Goal: Task Accomplishment & Management: Use online tool/utility

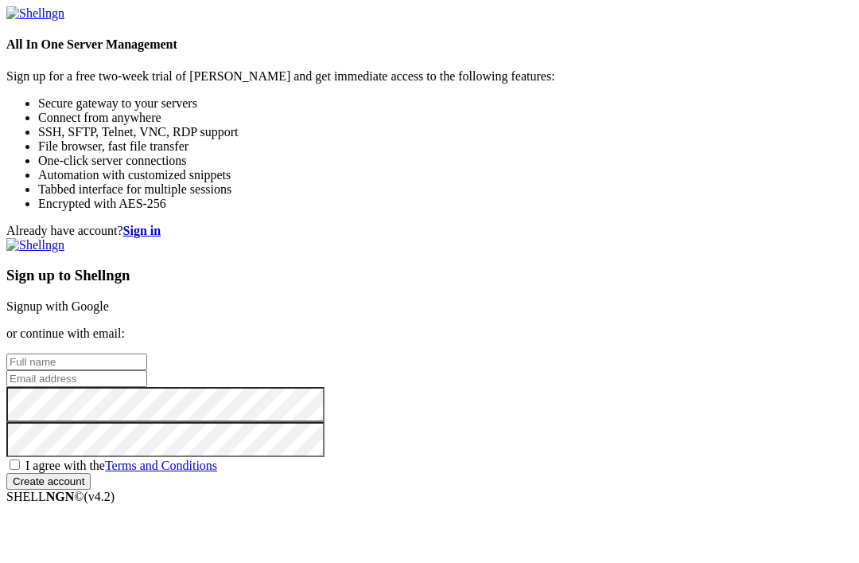
click at [109, 299] on link "Signup with Google" at bounding box center [57, 306] width 103 height 14
click at [147, 353] on input "text" at bounding box center [76, 361] width 141 height 17
click at [279, 504] on div "Already have account? Sign in Sign up to Shellngn Signup with Google or continu…" at bounding box center [429, 364] width 847 height 280
click at [147, 353] on input "Askansz" at bounding box center [76, 361] width 141 height 17
type input "Askansz Tech"
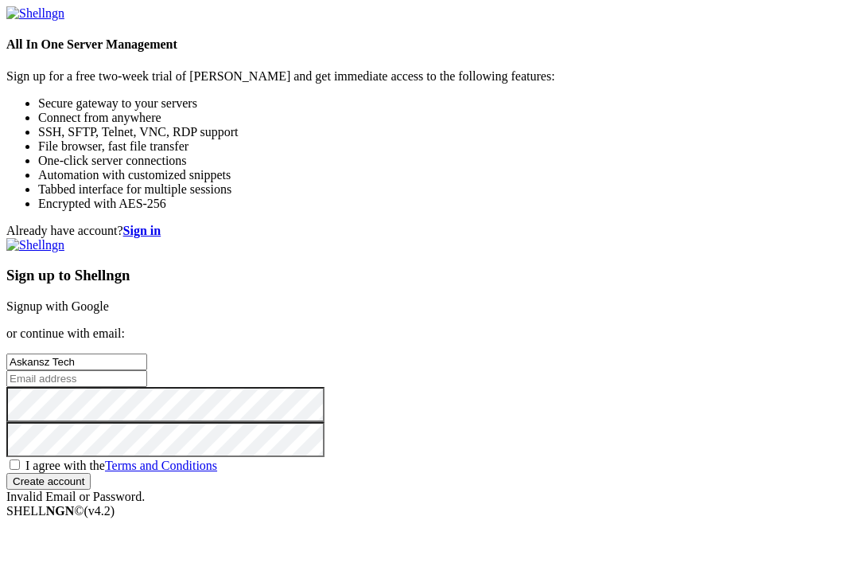
click at [147, 370] on input "email" at bounding box center [76, 378] width 141 height 17
type input "[PERSON_NAME][EMAIL_ADDRESS][DOMAIN_NAME]"
click at [217, 458] on span "I agree with the Terms and Conditions" at bounding box center [121, 465] width 192 height 14
click at [20, 459] on input "I agree with the Terms and Conditions" at bounding box center [15, 464] width 10 height 10
checkbox input "true"
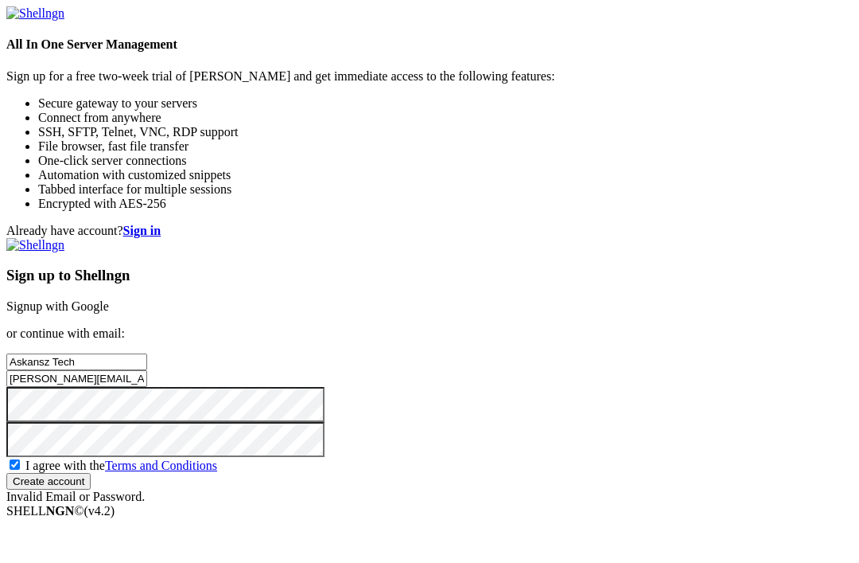
click at [91, 489] on input "Create account" at bounding box center [48, 481] width 84 height 17
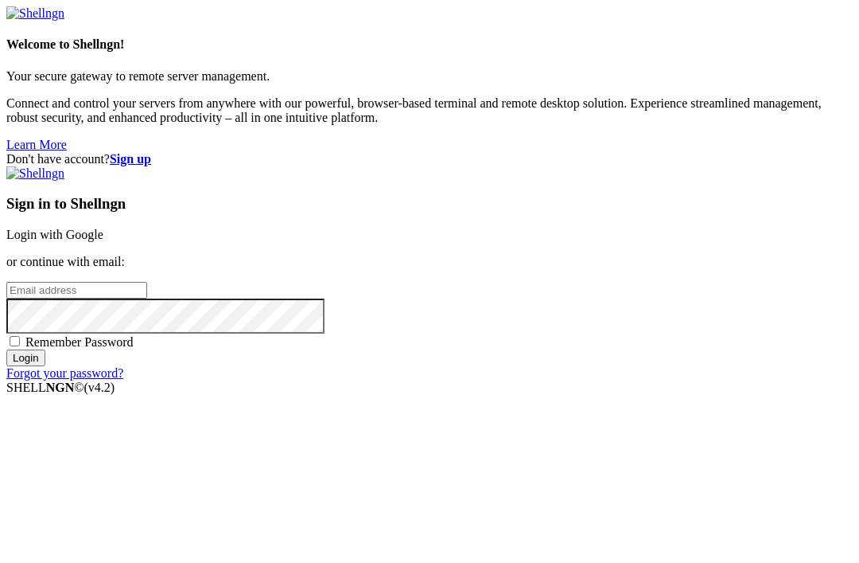
click at [147, 282] on input "email" at bounding box center [76, 290] width 141 height 17
type input "[PERSON_NAME][EMAIL_ADDRESS][DOMAIN_NAME]"
click at [45, 366] on input "Login" at bounding box center [25, 357] width 39 height 17
click at [134, 349] on span "Remember Password" at bounding box center [79, 342] width 108 height 14
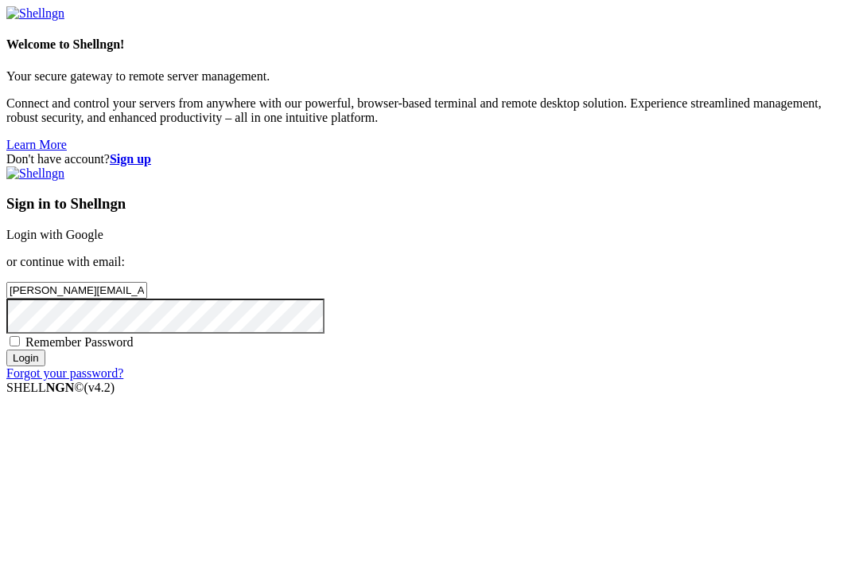
click at [20, 346] on input "Remember Password" at bounding box center [15, 341] width 10 height 10
checkbox input "true"
click at [45, 366] on input "Login" at bounding box center [25, 357] width 39 height 17
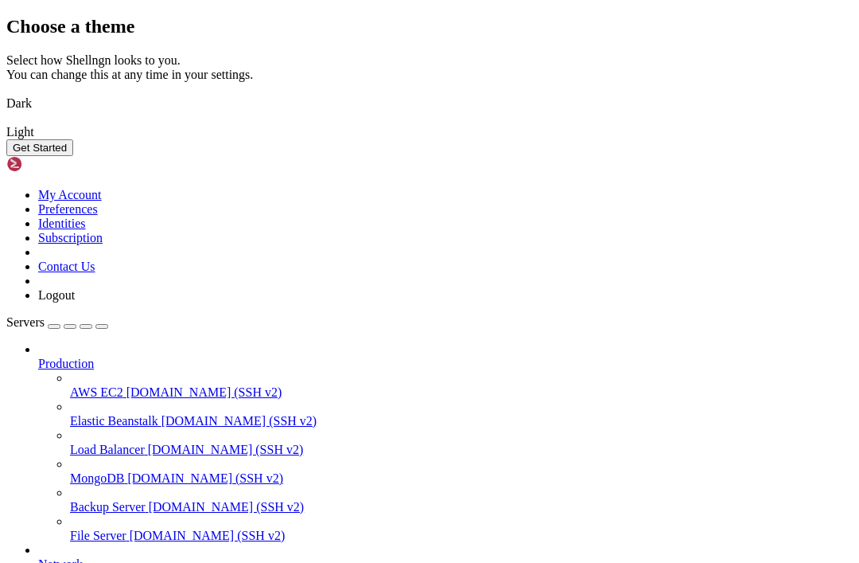
click at [6, 93] on img at bounding box center [6, 93] width 0 height 0
click at [73, 156] on button "Get Started" at bounding box center [39, 147] width 67 height 17
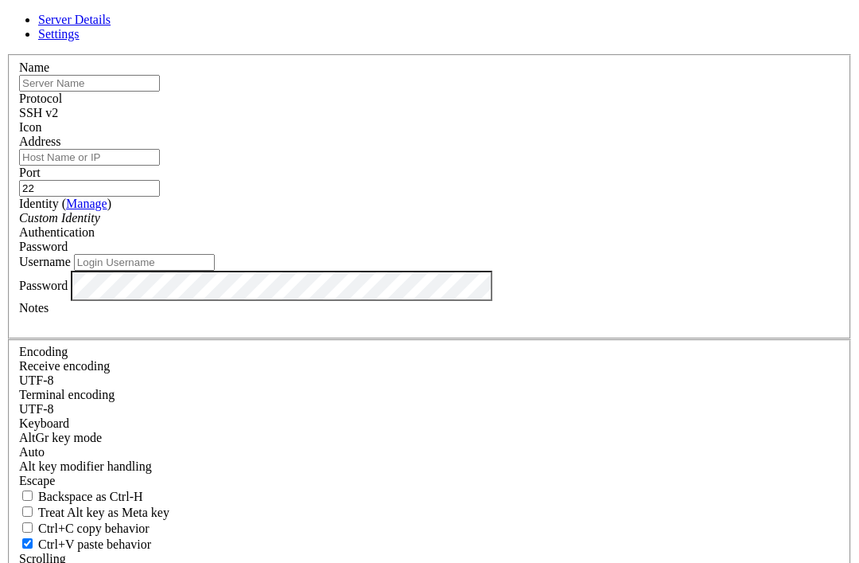
click at [160, 92] on input "text" at bounding box center [89, 83] width 141 height 17
type input "10.0.89-253"
type input "J"
type input "[PERSON_NAME]"
click at [160, 166] on input "Address" at bounding box center [89, 157] width 141 height 17
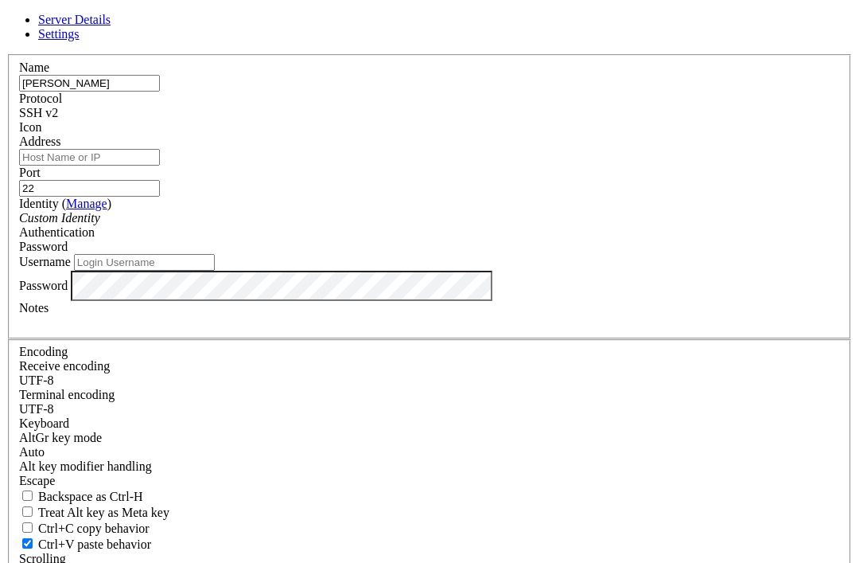
paste input "10.0.89-253"
type input "10.0.89-253"
click at [215, 271] on input "Username" at bounding box center [144, 262] width 141 height 17
click at [215, 271] on input "Pi" at bounding box center [144, 262] width 141 height 17
type input "pi"
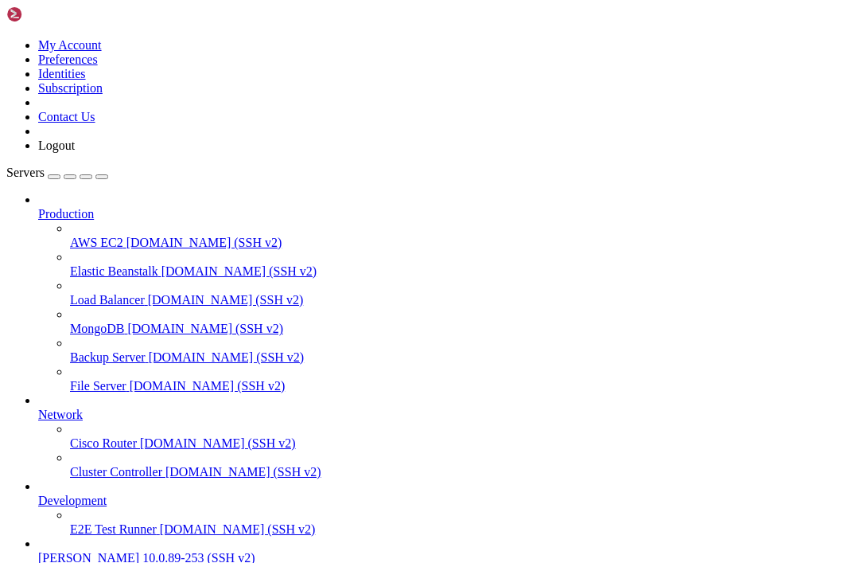
scroll to position [80, 0]
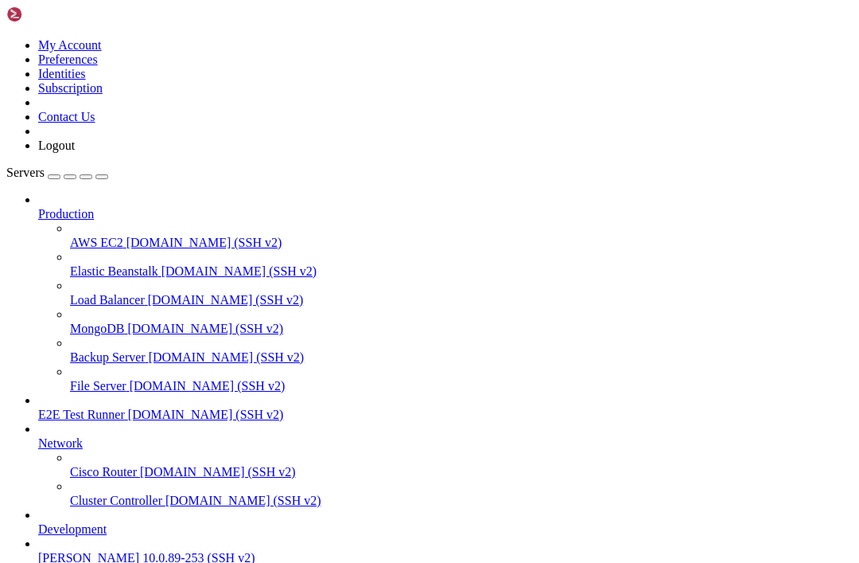
click at [102, 177] on icon "button" at bounding box center [102, 177] width 0 height 0
click at [54, 177] on div "button" at bounding box center [54, 177] width 0 height 0
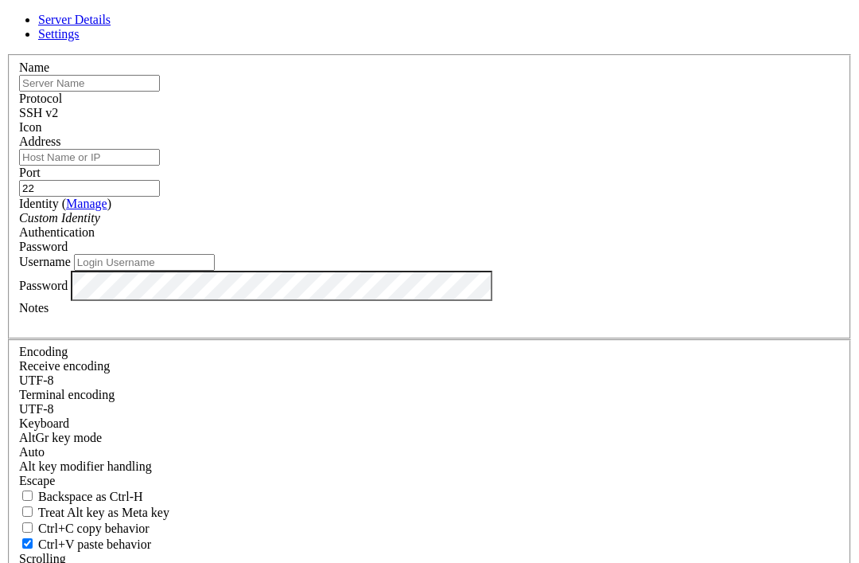
click at [80, 41] on link "Settings" at bounding box center [58, 34] width 41 height 14
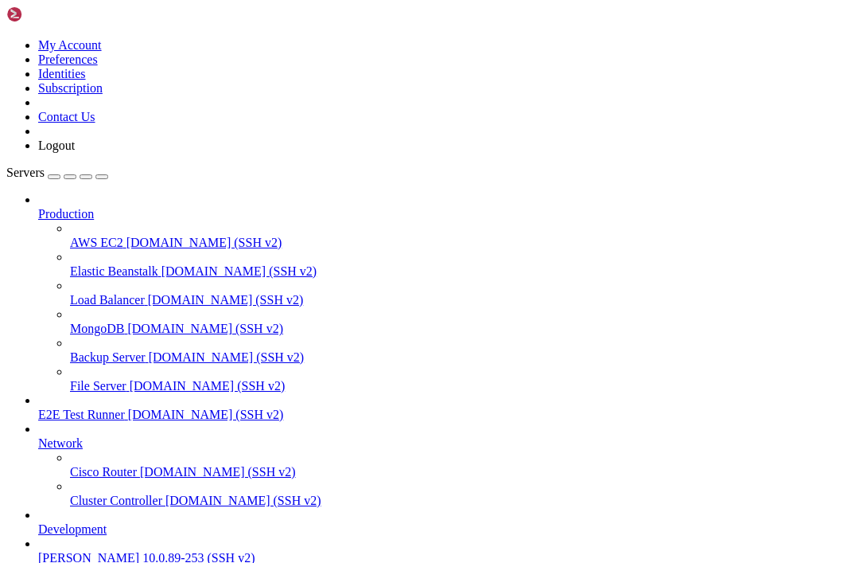
click at [195, 7] on div "My Account Preferences Identities Subscription Contact Us Logout" at bounding box center [429, 79] width 847 height 146
click at [6, 38] on icon at bounding box center [6, 38] width 0 height 0
click at [174, 38] on div at bounding box center [429, 38] width 847 height 0
click at [70, 177] on div "button" at bounding box center [70, 177] width 0 height 0
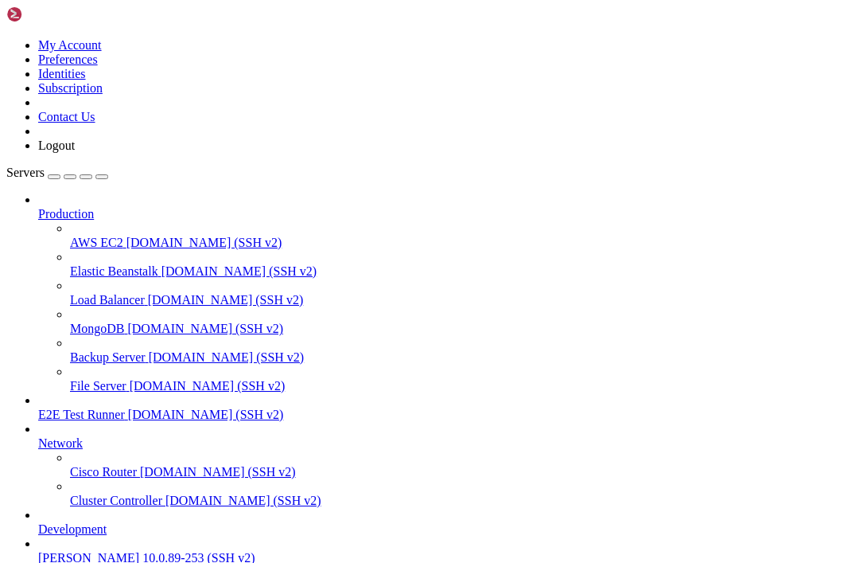
click at [105, 514] on html "Loading... My Account Preferences Identities Subscription Contact Us Logout Ser…" at bounding box center [429, 430] width 859 height 861
click at [88, 514] on html "Loading... My Account Preferences Identities Subscription Contact Us Logout Ser…" at bounding box center [429, 430] width 859 height 861
click at [103, 512] on html "Loading... My Account Preferences Identities Subscription Contact Us Logout Ser…" at bounding box center [429, 430] width 859 height 861
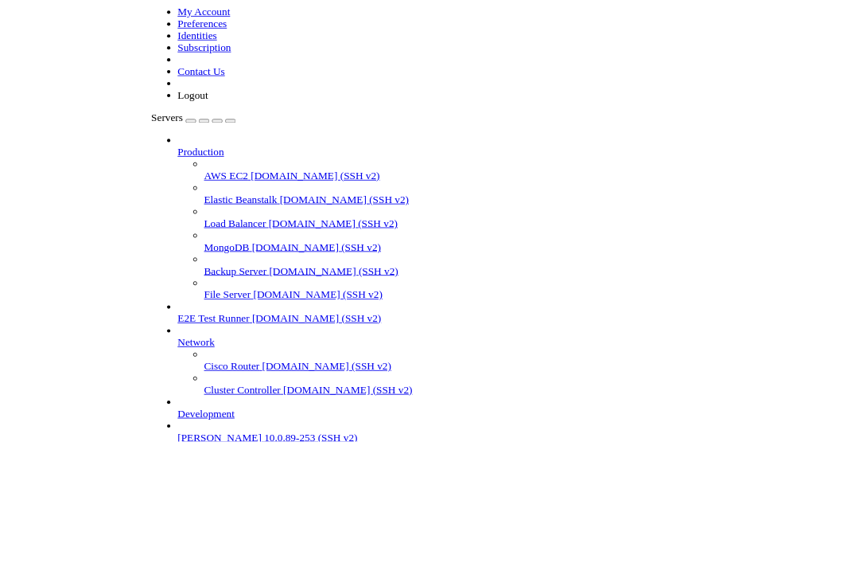
scroll to position [31, 0]
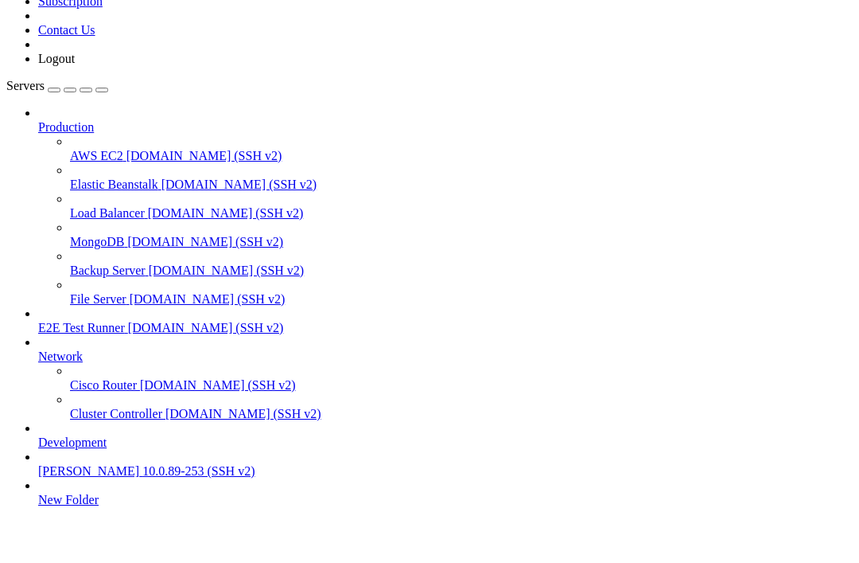
click at [368, 312] on div at bounding box center [429, 281] width 859 height 563
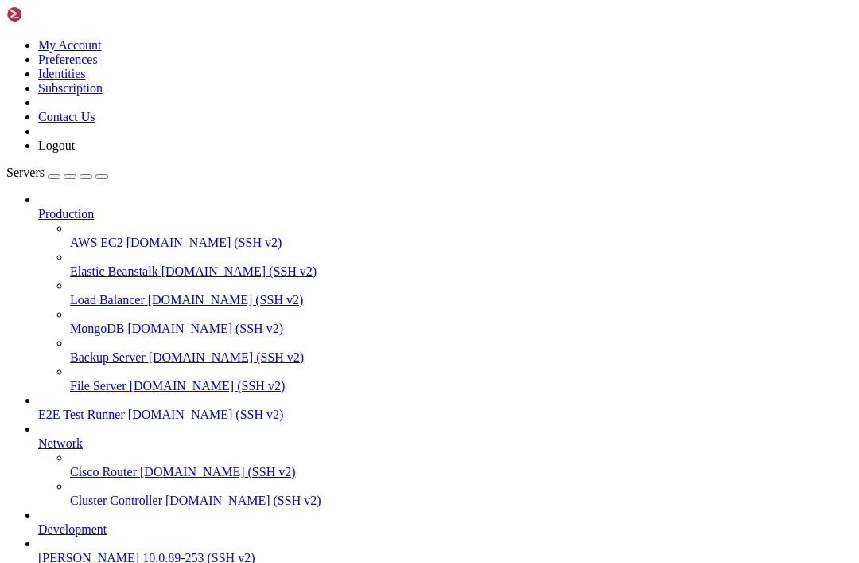
click at [38, 436] on icon at bounding box center [38, 436] width 0 height 0
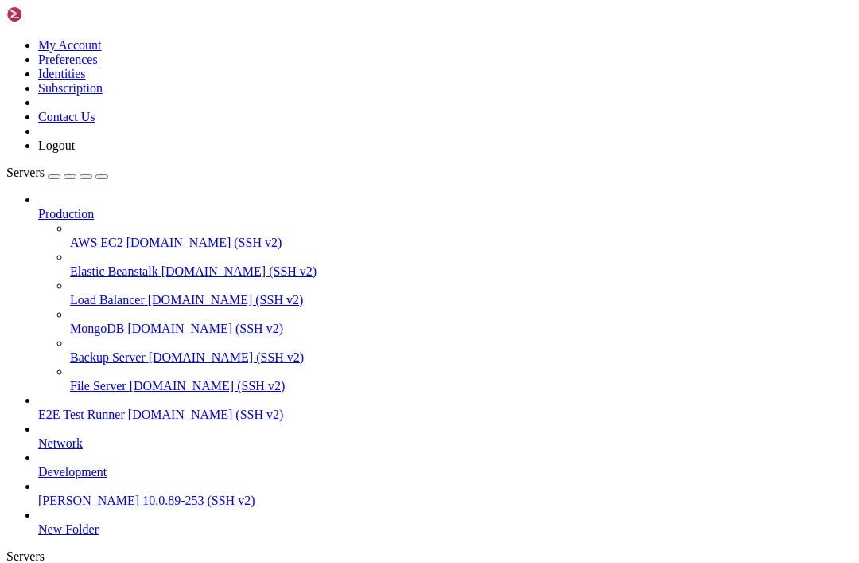
click at [231, 318] on div at bounding box center [429, 281] width 859 height 563
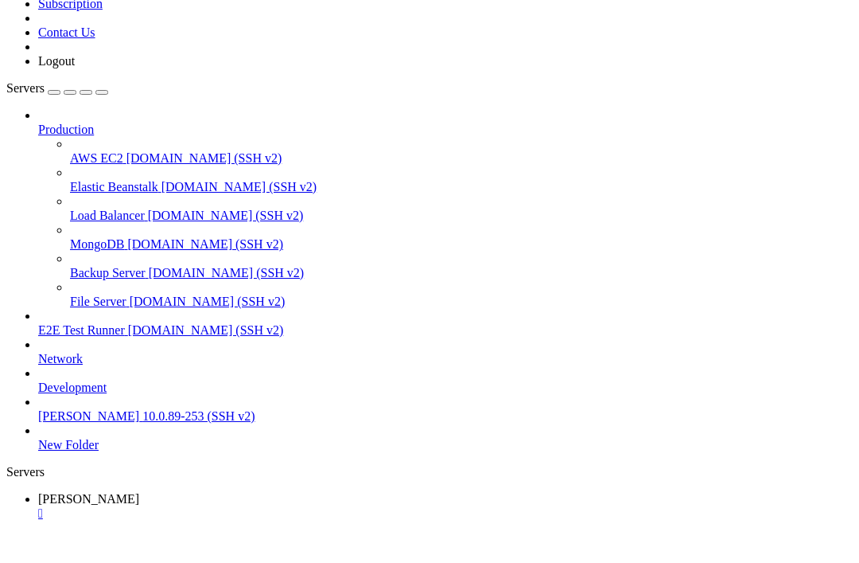
scroll to position [53, 0]
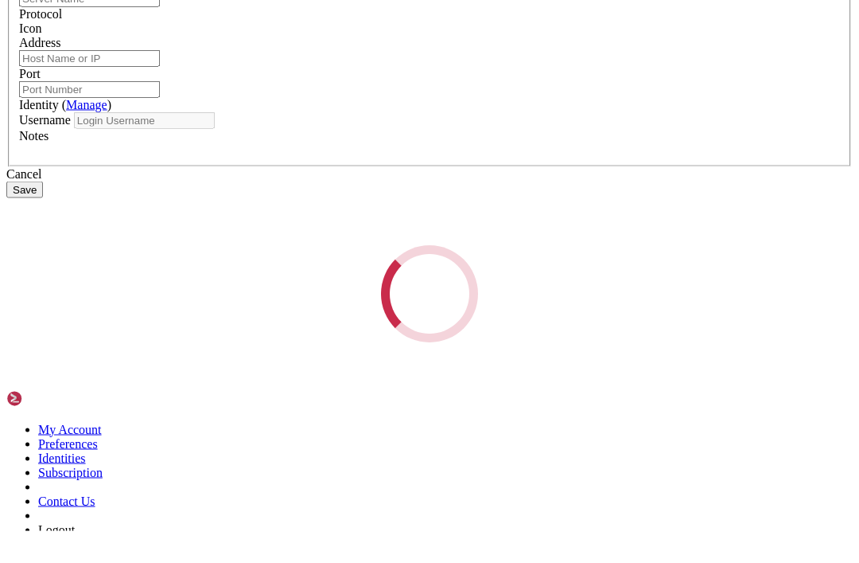
scroll to position [0, 0]
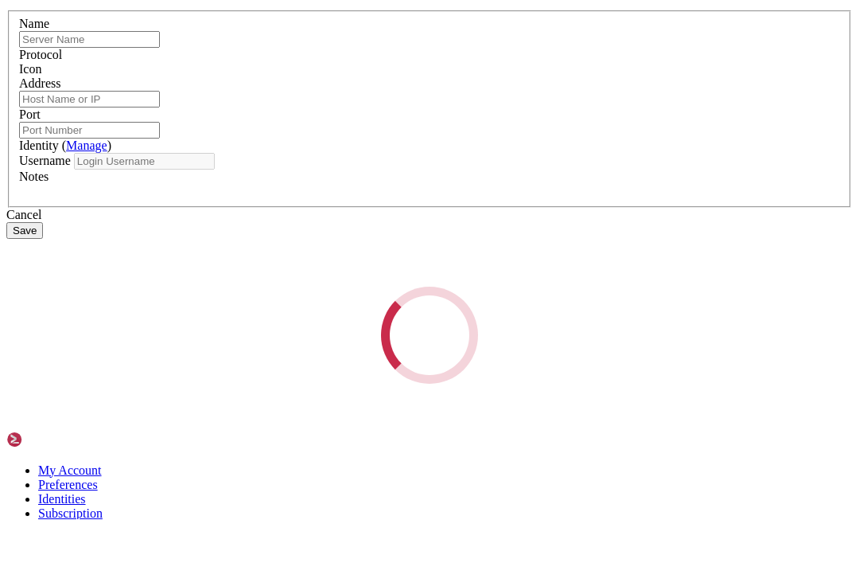
type input "[PERSON_NAME]"
type input "10.0.89-253"
type input "22"
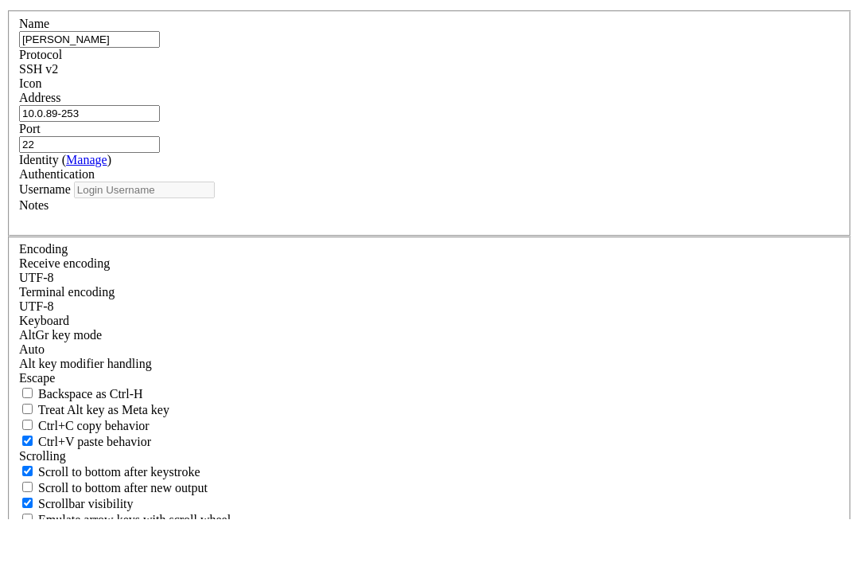
type input "pi"
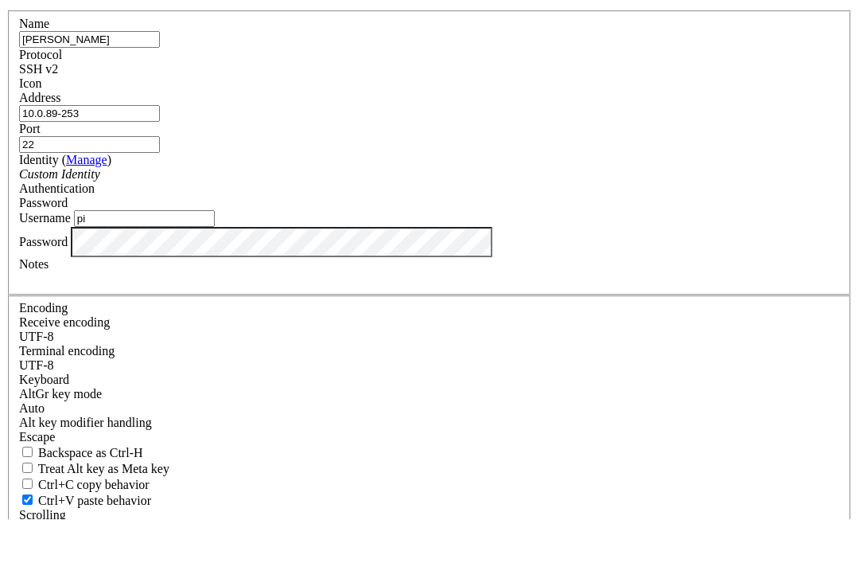
click at [160, 157] on input "10.0.89-253" at bounding box center [89, 157] width 141 height 17
type input "10.0.89.253"
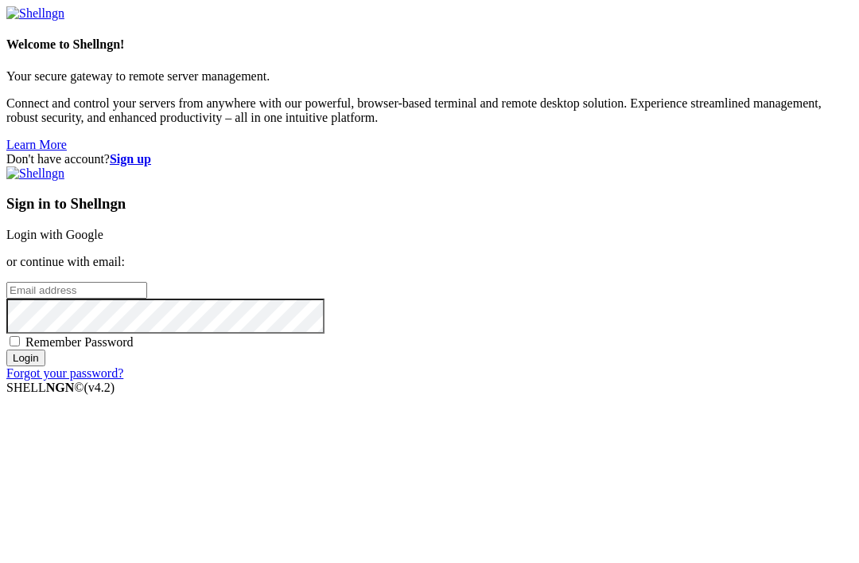
click at [523, 248] on div "Sign in to Shellngn Login with Google or continue with email: Remember Password…" at bounding box center [429, 273] width 847 height 214
click at [147, 282] on input "email" at bounding box center [76, 290] width 141 height 17
type input "adam.eden@edu.knivsta.se"
click at [134, 349] on span "Remember Password" at bounding box center [79, 342] width 108 height 14
click at [20, 346] on input "Remember Password" at bounding box center [15, 341] width 10 height 10
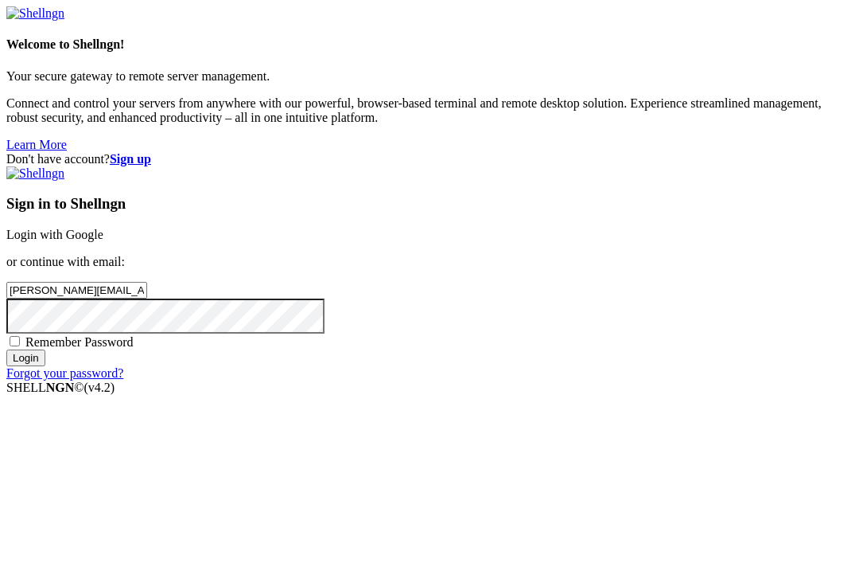
checkbox input "true"
click at [45, 366] on input "Login" at bounding box center [25, 357] width 39 height 17
